Goal: Information Seeking & Learning: Understand process/instructions

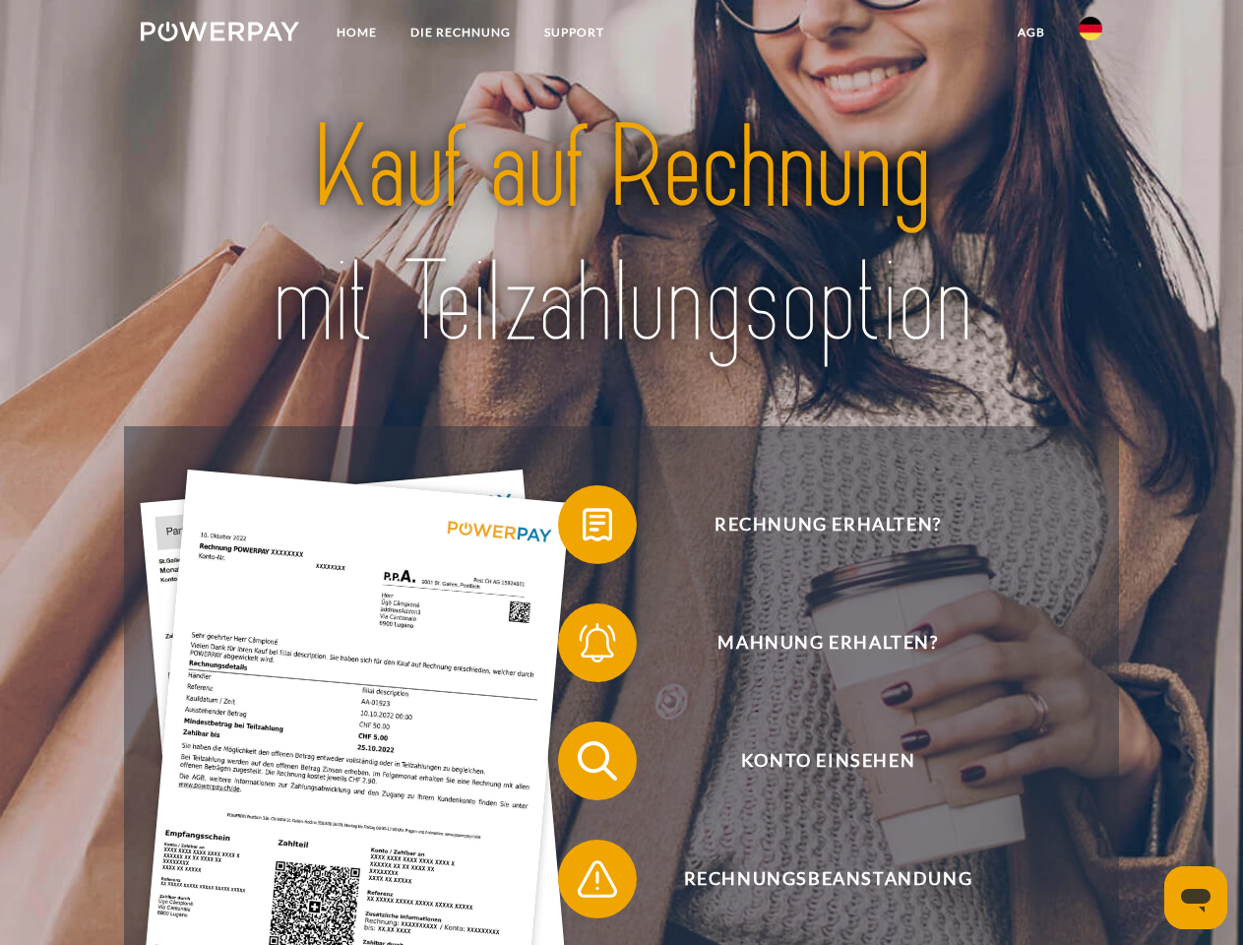
click at [220, 34] on img at bounding box center [220, 32] width 158 height 20
click at [1091, 34] on img at bounding box center [1091, 29] width 24 height 24
click at [1031, 32] on link "agb" at bounding box center [1031, 32] width 61 height 35
click at [583, 529] on span at bounding box center [568, 524] width 98 height 98
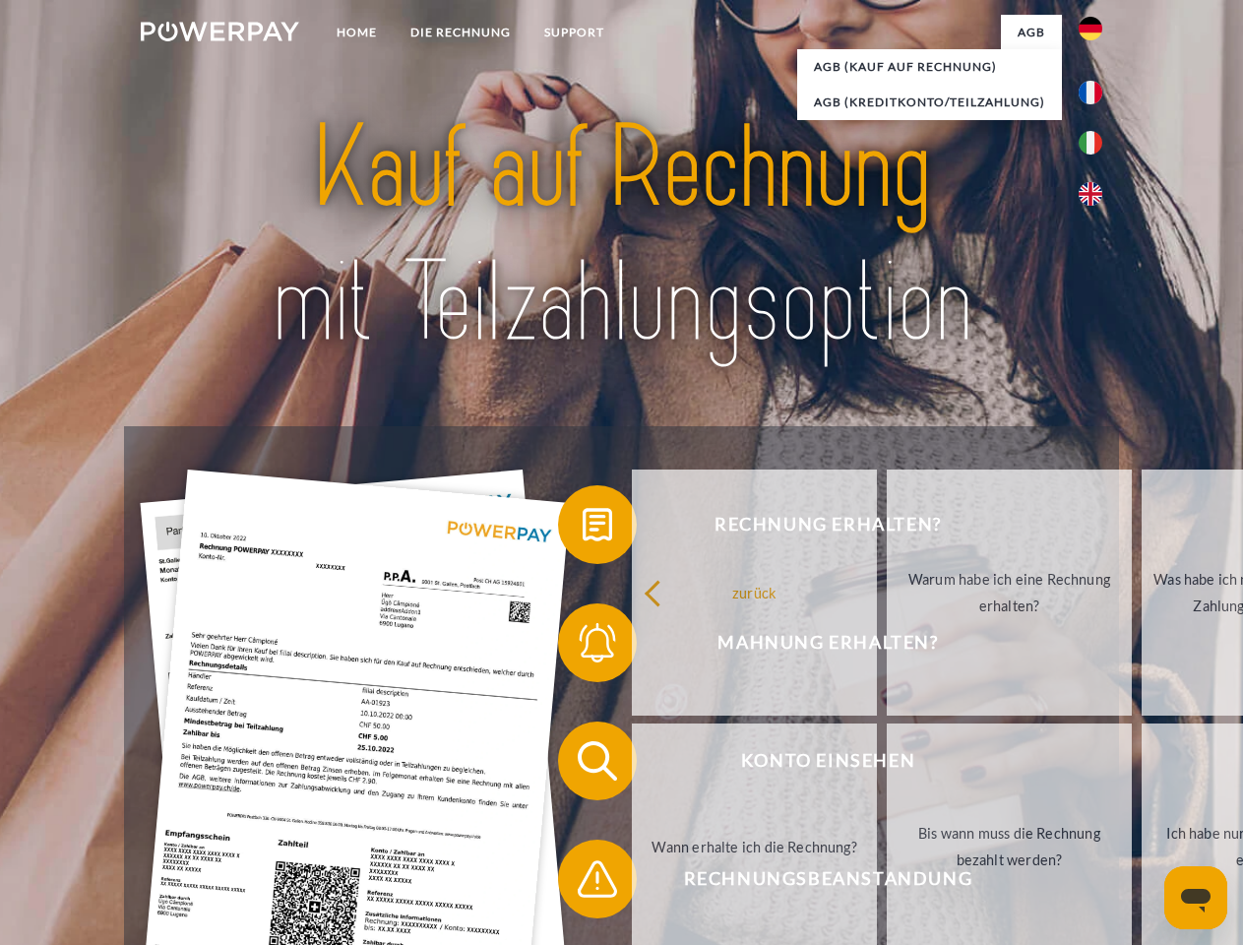
click at [583, 647] on div "Rechnung erhalten? Mahnung erhalten? Konto einsehen" at bounding box center [621, 820] width 994 height 788
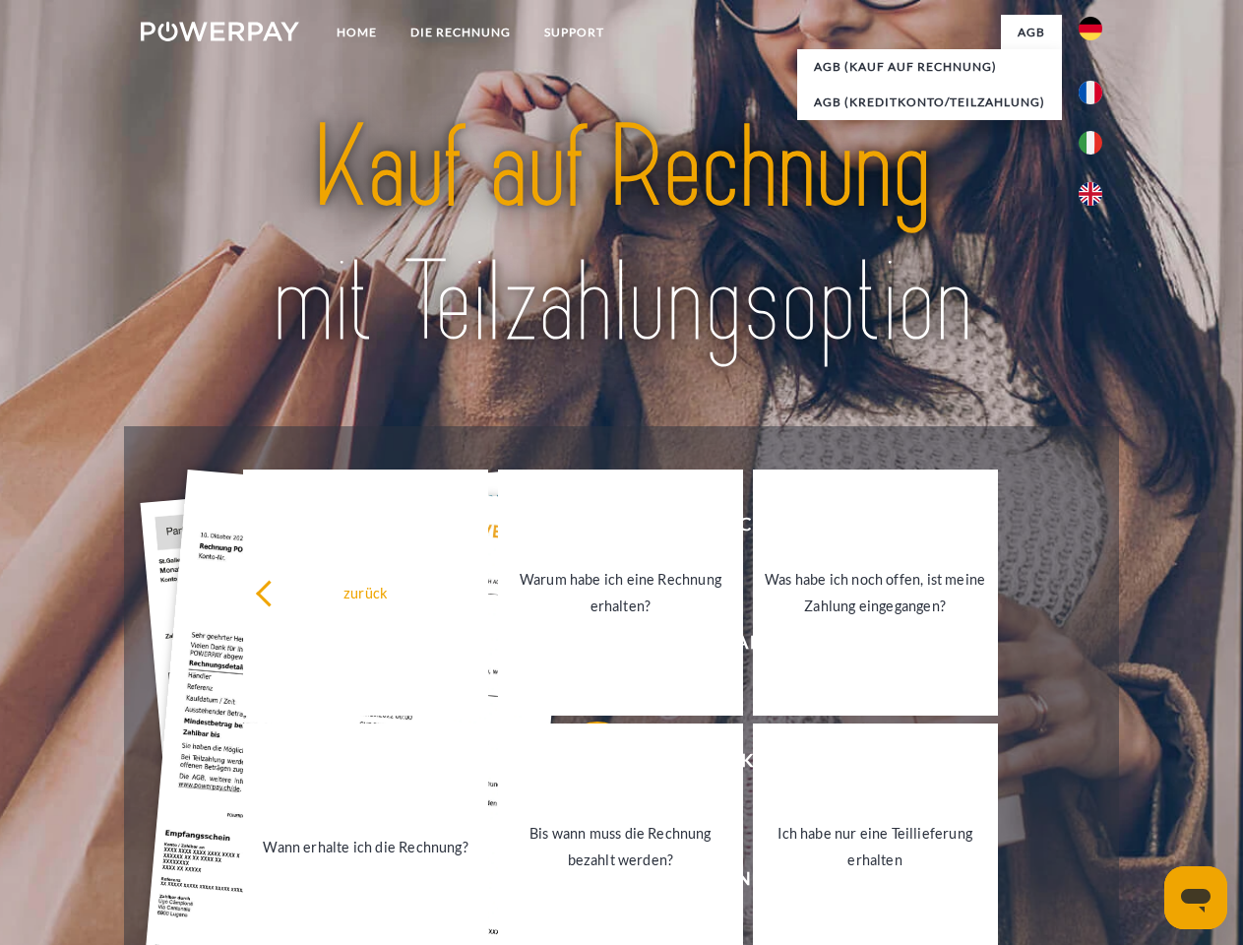
click at [583, 765] on link "Bis wann muss die Rechnung bezahlt werden?" at bounding box center [620, 847] width 245 height 246
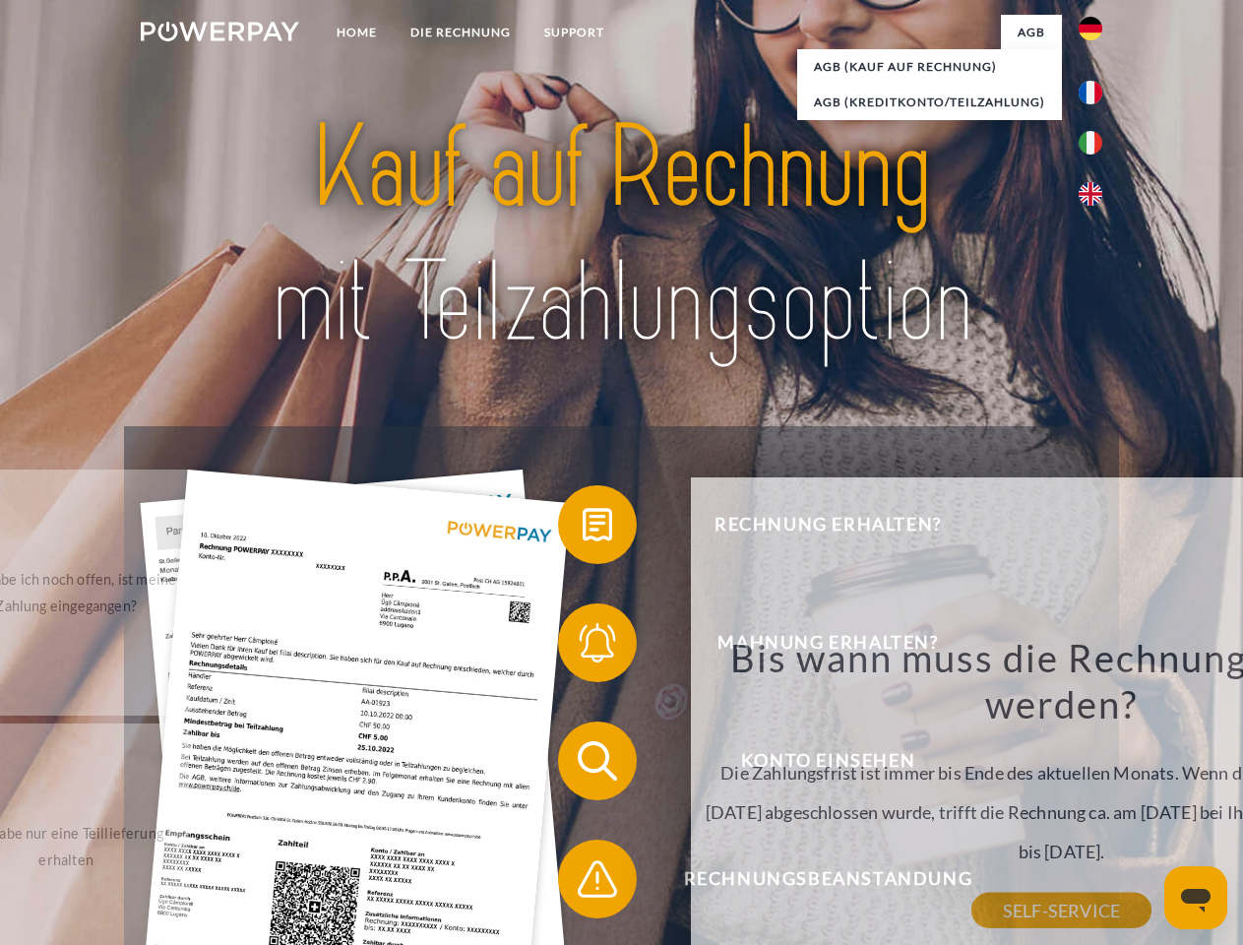
click at [703, 883] on div "Bis wann muss die Rechnung bezahlt werden? Die Zahlungsfrist ist immer bis Ende…" at bounding box center [1062, 772] width 719 height 277
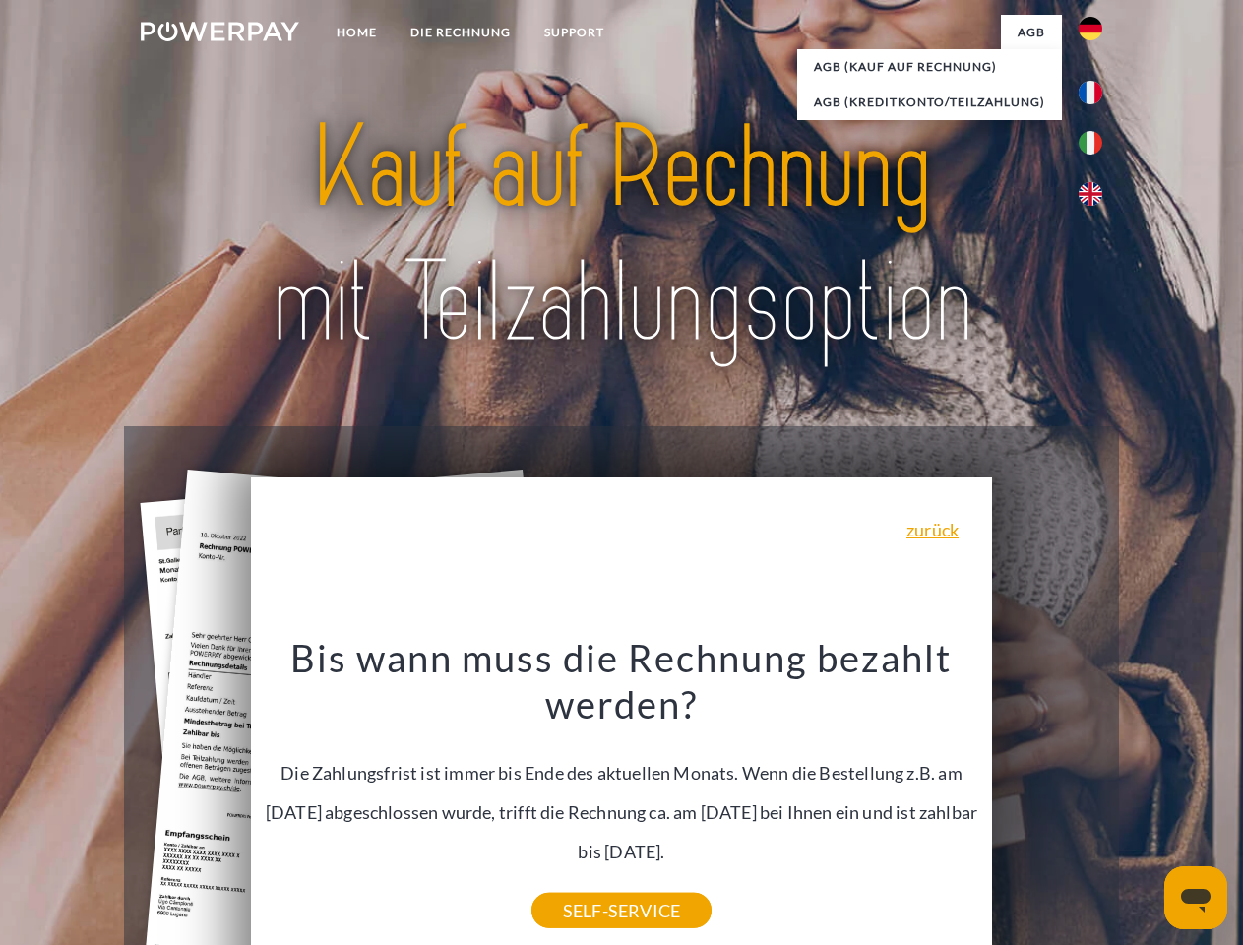
click at [1196, 898] on icon "Messaging-Fenster öffnen" at bounding box center [1196, 901] width 30 height 24
